Goal: Obtain resource: Download file/media

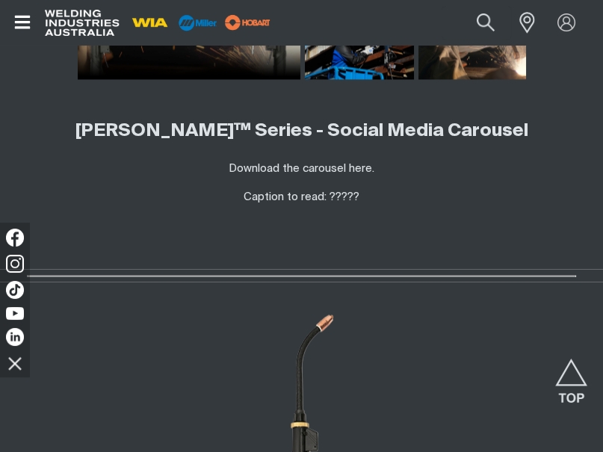
scroll to position [3066, 0]
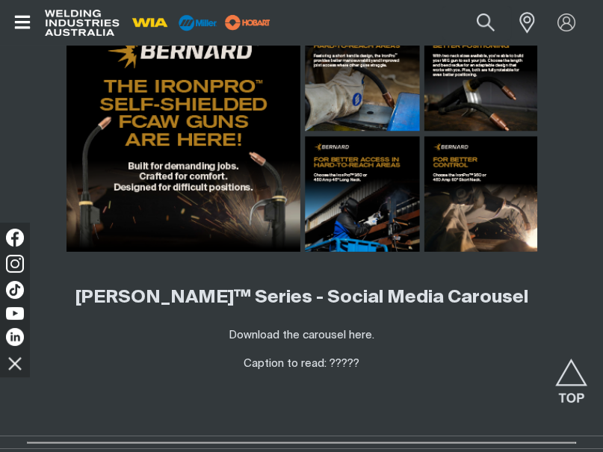
click at [303, 146] on img at bounding box center [302, 134] width 471 height 236
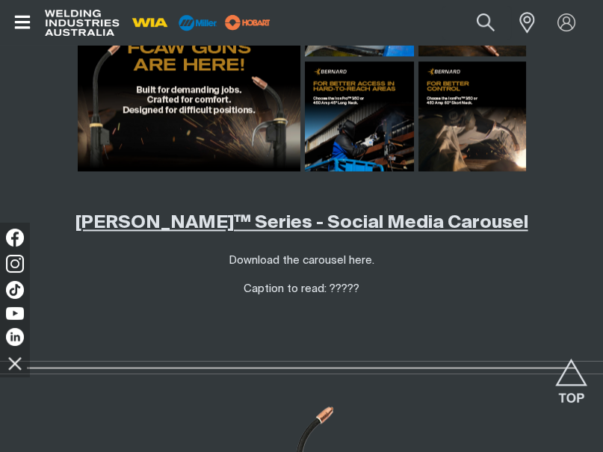
scroll to position [2991, 0]
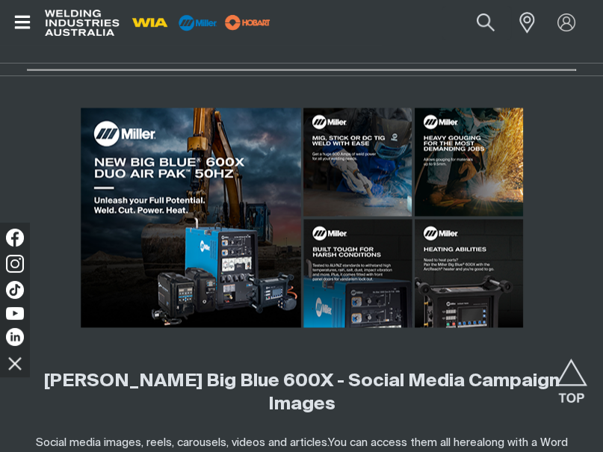
scroll to position [3589, 0]
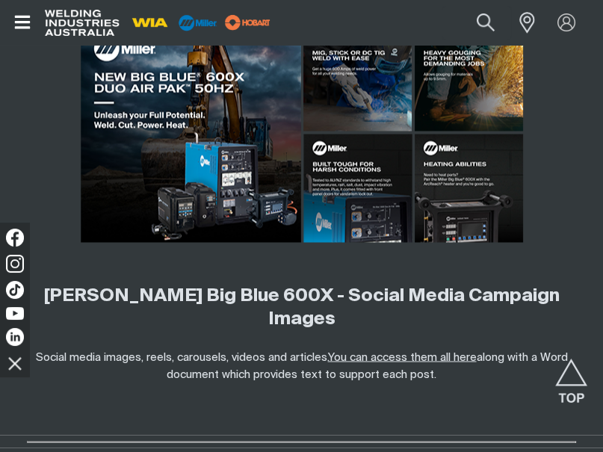
click at [421, 351] on link "You can access them all here" at bounding box center [402, 356] width 149 height 11
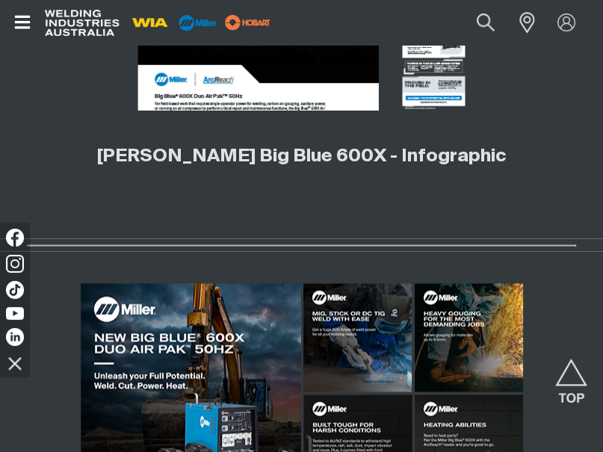
scroll to position [3140, 0]
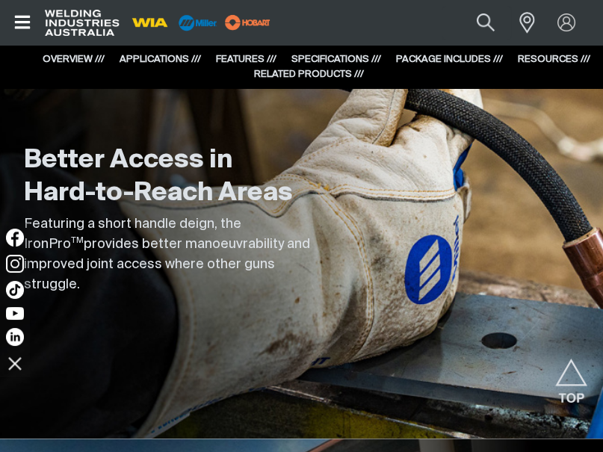
scroll to position [1720, 0]
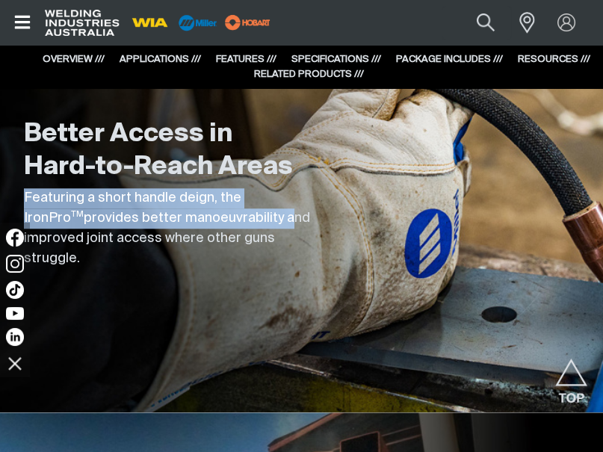
drag, startPoint x: 25, startPoint y: 203, endPoint x: 224, endPoint y: 229, distance: 201.4
click at [224, 229] on p "Featuring a short handle deign, the IronPro TM provides better manoeuvrability …" at bounding box center [173, 228] width 299 height 81
drag, startPoint x: 224, startPoint y: 229, endPoint x: 209, endPoint y: 226, distance: 15.3
click at [209, 226] on p "Featuring a short handle deign, the IronPro TM provides better manoeuvrability …" at bounding box center [173, 228] width 299 height 81
click at [164, 221] on p "Featuring a short handle deign, the IronPro TM provides better manoeuvrability …" at bounding box center [173, 228] width 299 height 81
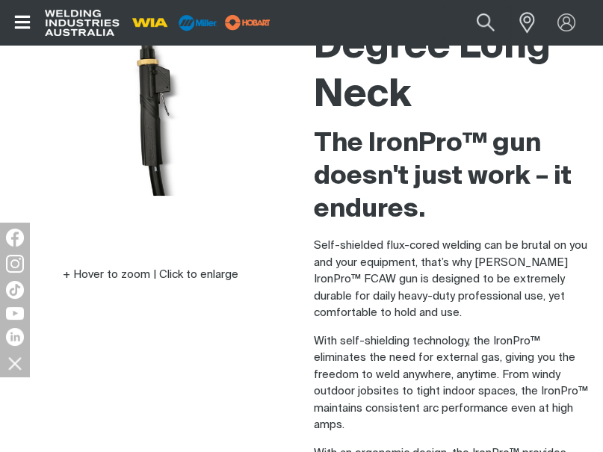
scroll to position [299, 0]
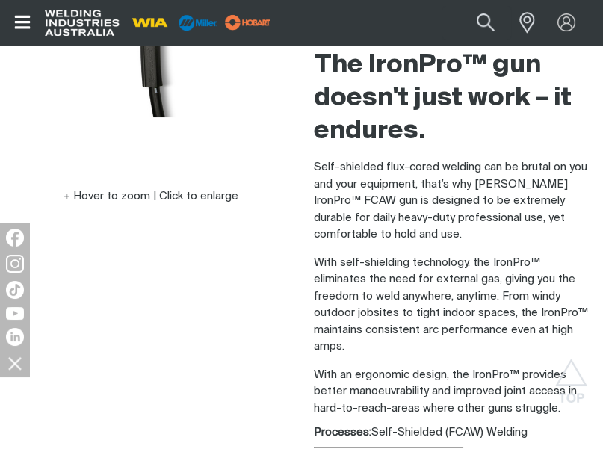
click at [328, 384] on p "With an ergonomic design, the IronPro™ provides better manoeuvrability and impr…" at bounding box center [453, 392] width 278 height 51
click at [310, 367] on div "IronPro 350 A MIG Gun - 4.57m, 45 Degree Long Neck The IronPro™ gun doesn't jus…" at bounding box center [453, 194] width 302 height 807
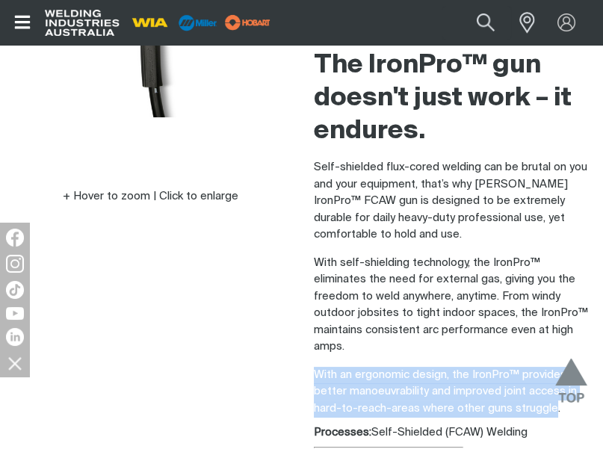
drag, startPoint x: 313, startPoint y: 369, endPoint x: 555, endPoint y: 403, distance: 244.0
drag, startPoint x: 555, startPoint y: 403, endPoint x: 470, endPoint y: 393, distance: 85.1
copy p "With an ergonomic design, the IronPro™ provides better manoeuvrability and impr…"
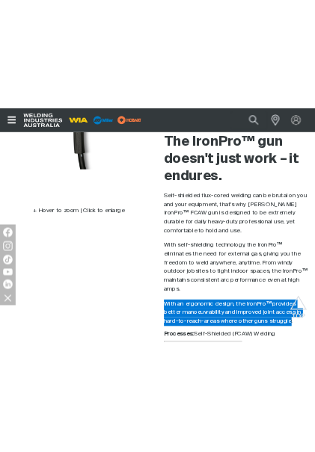
scroll to position [0, 0]
